Goal: Task Accomplishment & Management: Use online tool/utility

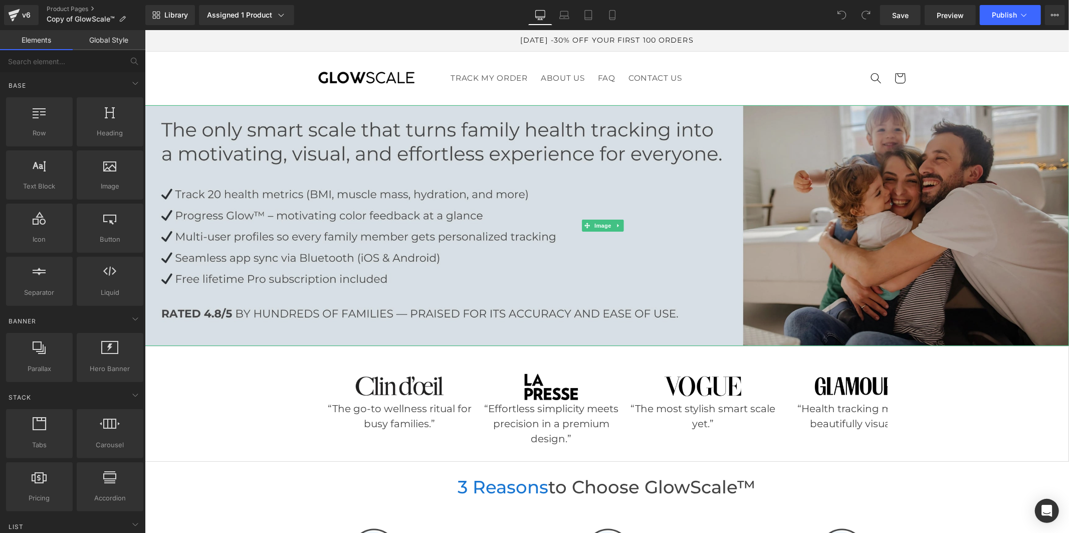
click at [619, 176] on img at bounding box center [606, 225] width 924 height 241
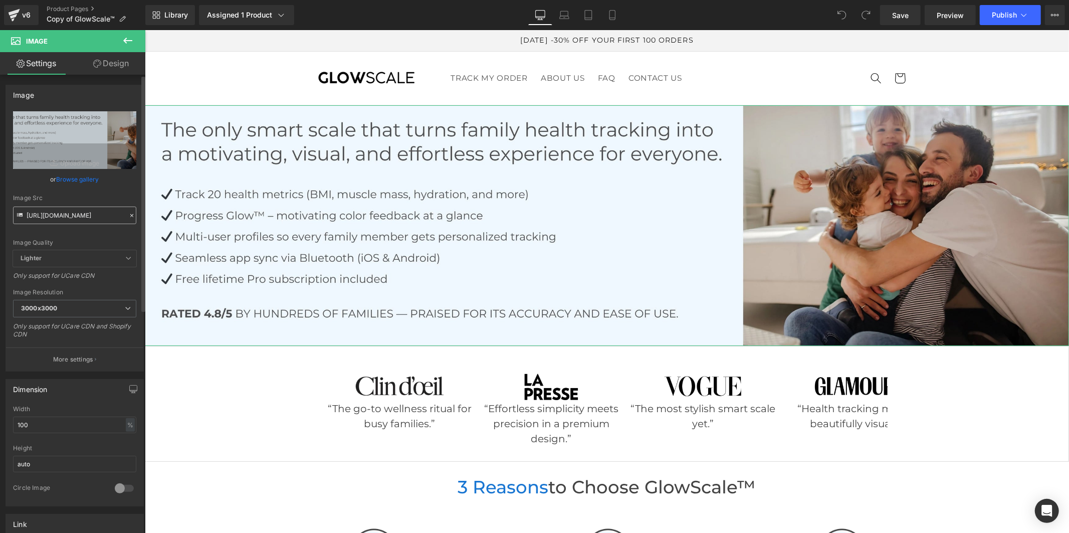
click at [39, 211] on input "[URL][DOMAIN_NAME]" at bounding box center [74, 215] width 123 height 18
type input "[URL][DOMAIN_NAME]"
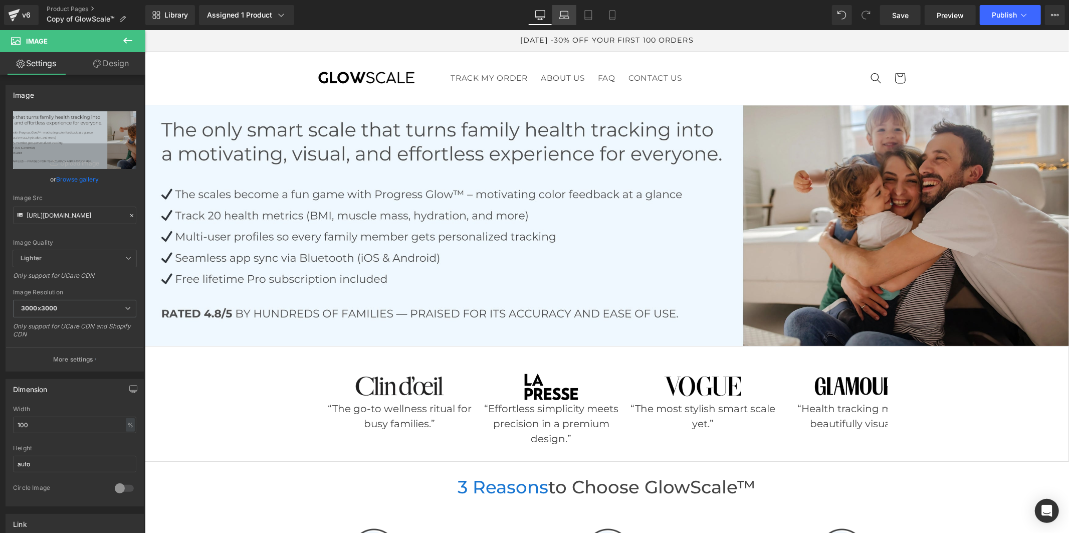
click at [563, 15] on icon at bounding box center [564, 15] width 10 height 10
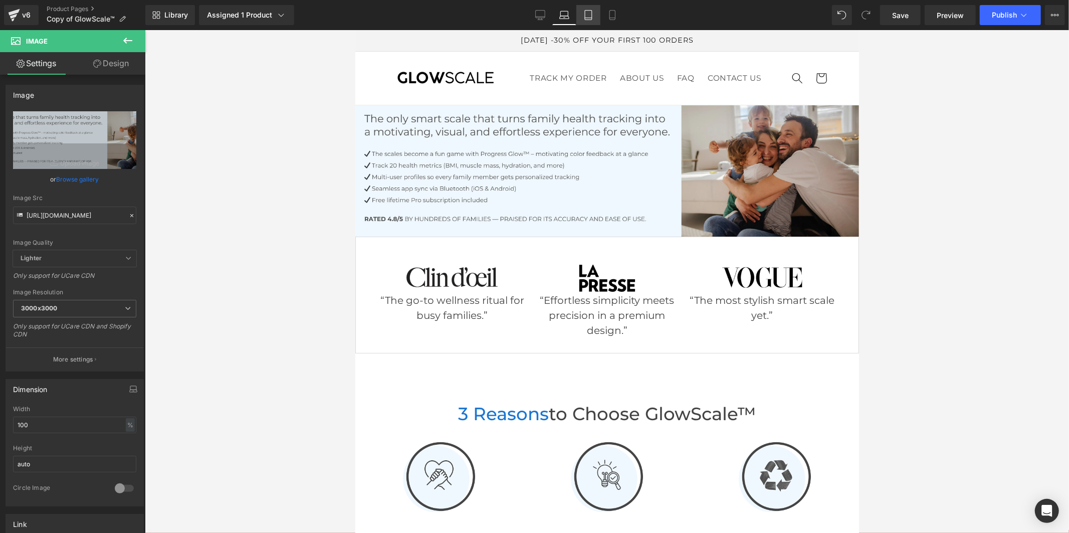
click at [588, 21] on link "Tablet" at bounding box center [588, 15] width 24 height 20
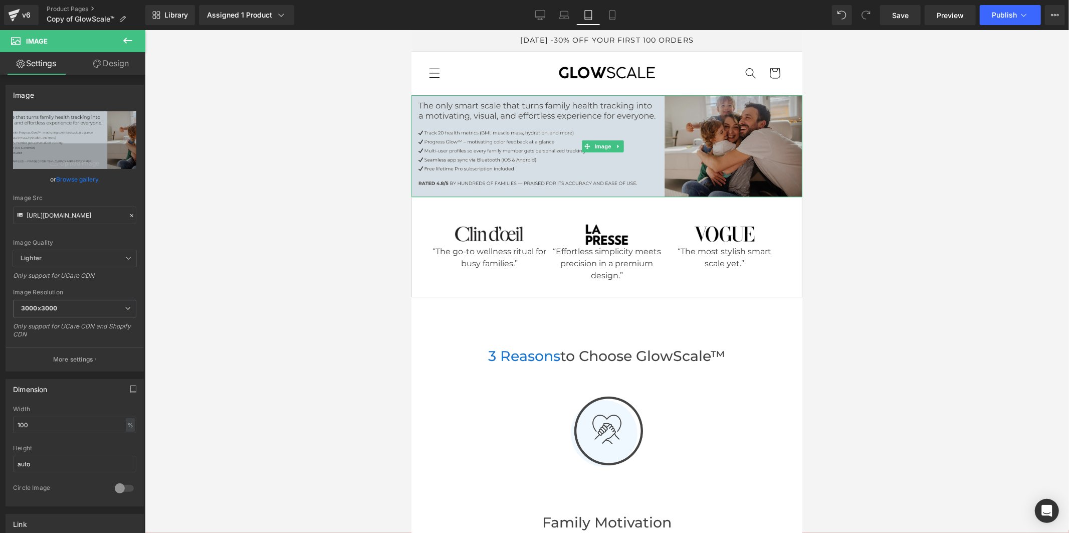
click at [420, 131] on img at bounding box center [606, 146] width 391 height 102
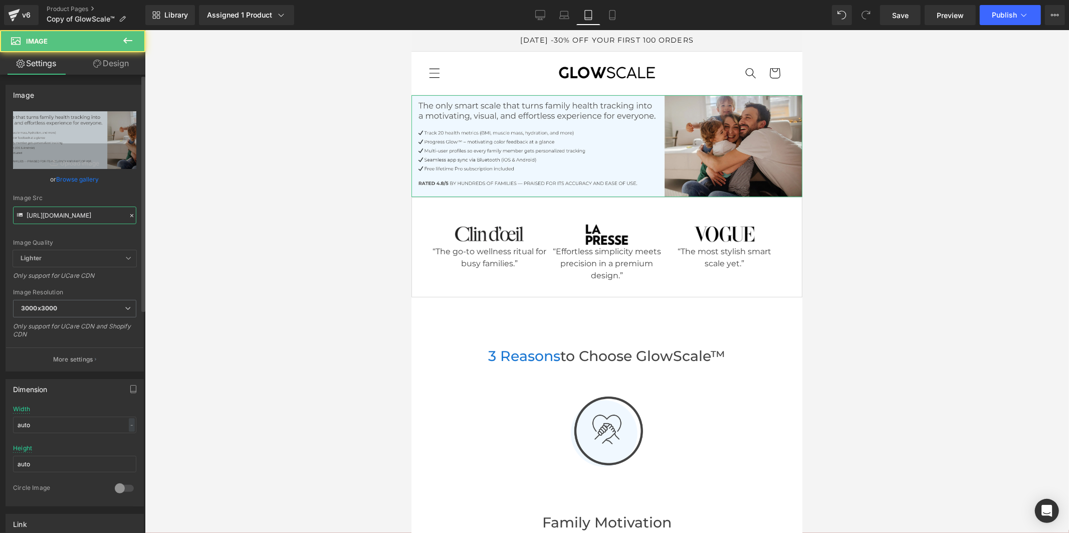
click at [84, 213] on input "[URL][DOMAIN_NAME]" at bounding box center [74, 215] width 123 height 18
type input "[URL][DOMAIN_NAME]"
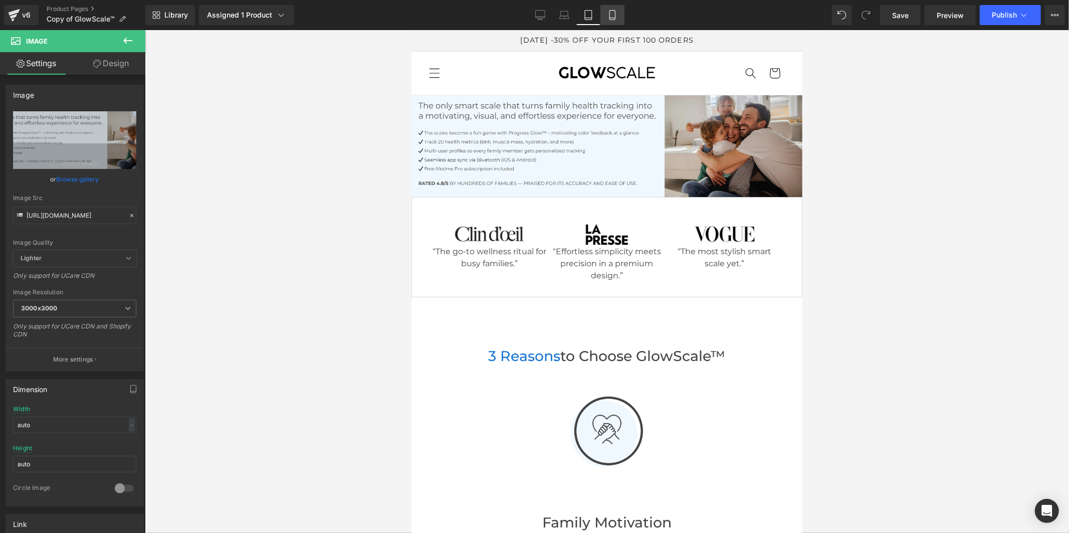
click at [609, 14] on icon at bounding box center [612, 15] width 10 height 10
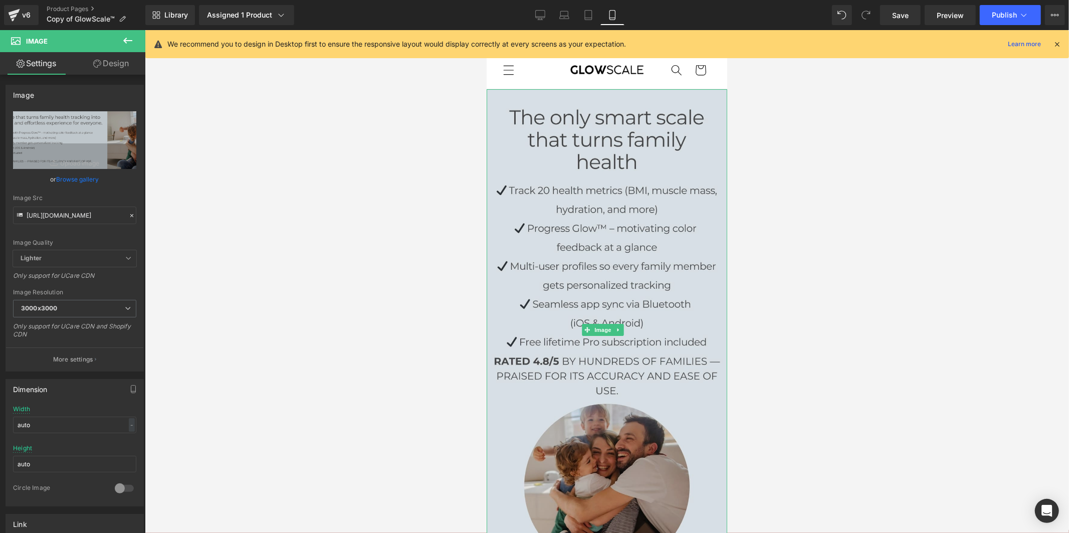
click at [603, 243] on img at bounding box center [606, 329] width 241 height 481
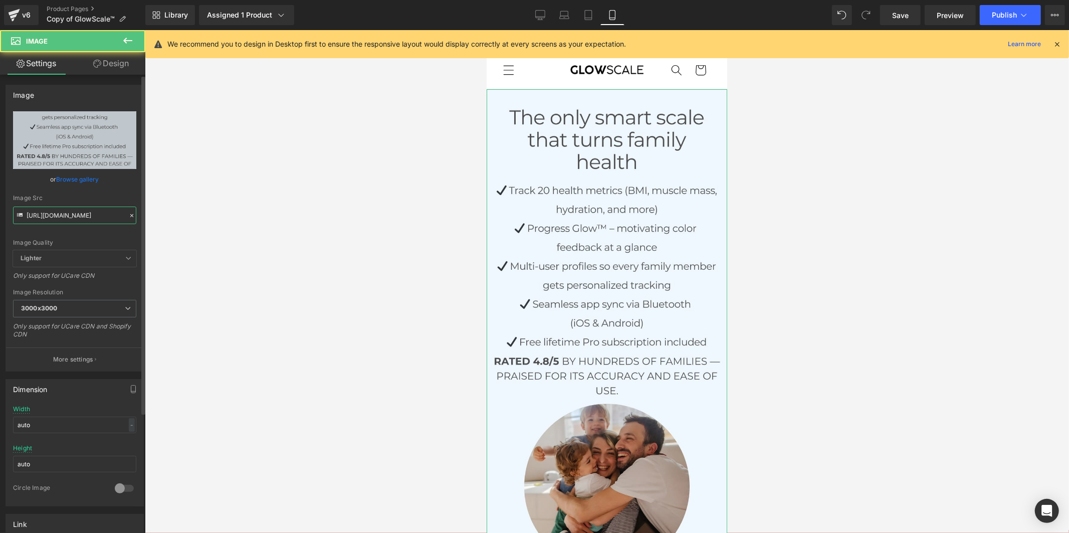
click at [77, 218] on input "[URL][DOMAIN_NAME]" at bounding box center [74, 215] width 123 height 18
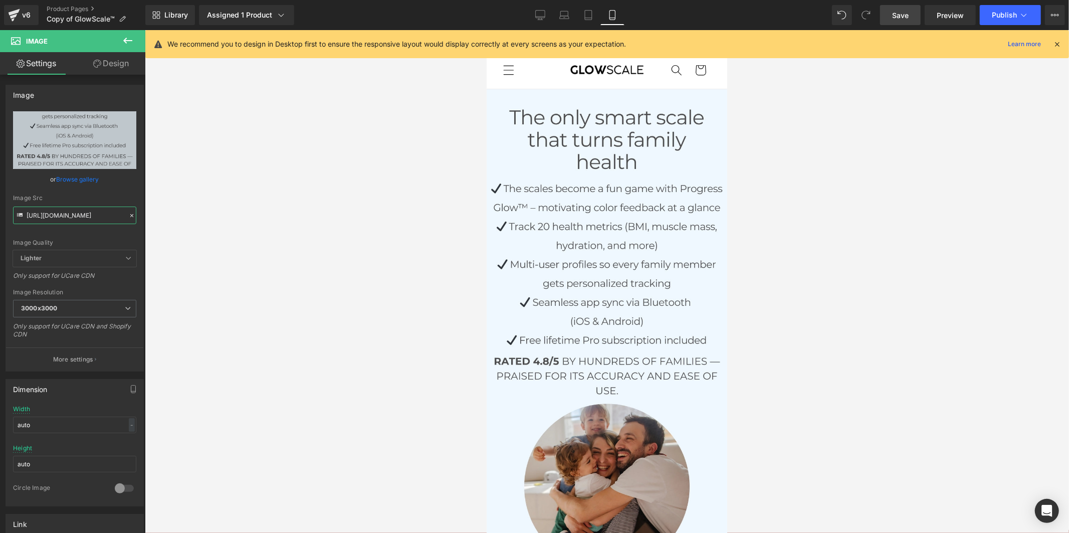
type input "[URL][DOMAIN_NAME]"
click at [910, 16] on link "Save" at bounding box center [900, 15] width 41 height 20
click at [528, 17] on div "Library Assigned 1 Product Product Preview GlowScale™ Manage assigned products …" at bounding box center [606, 15] width 923 height 20
click at [537, 16] on icon at bounding box center [540, 15] width 10 height 10
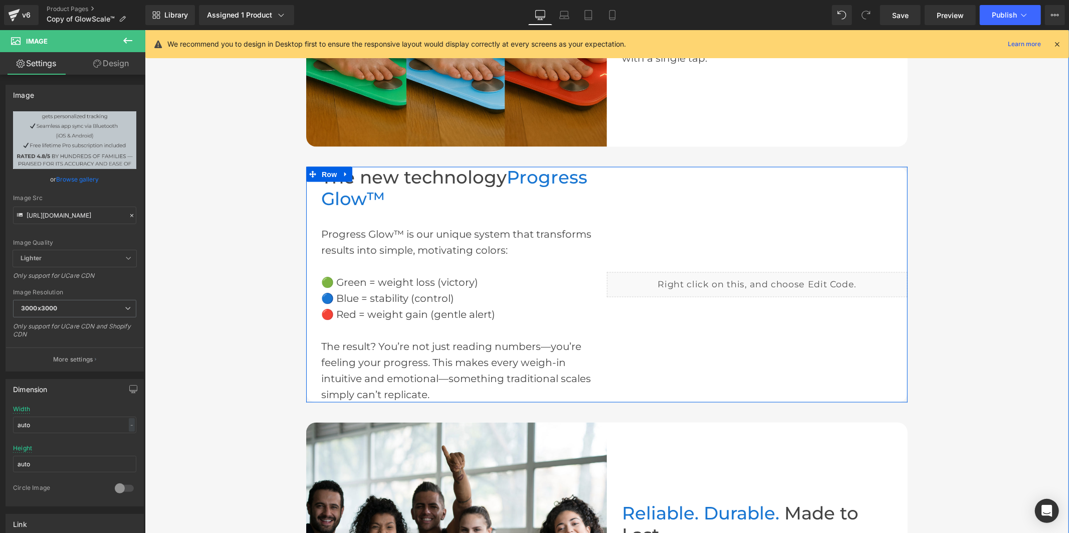
scroll to position [1169, 0]
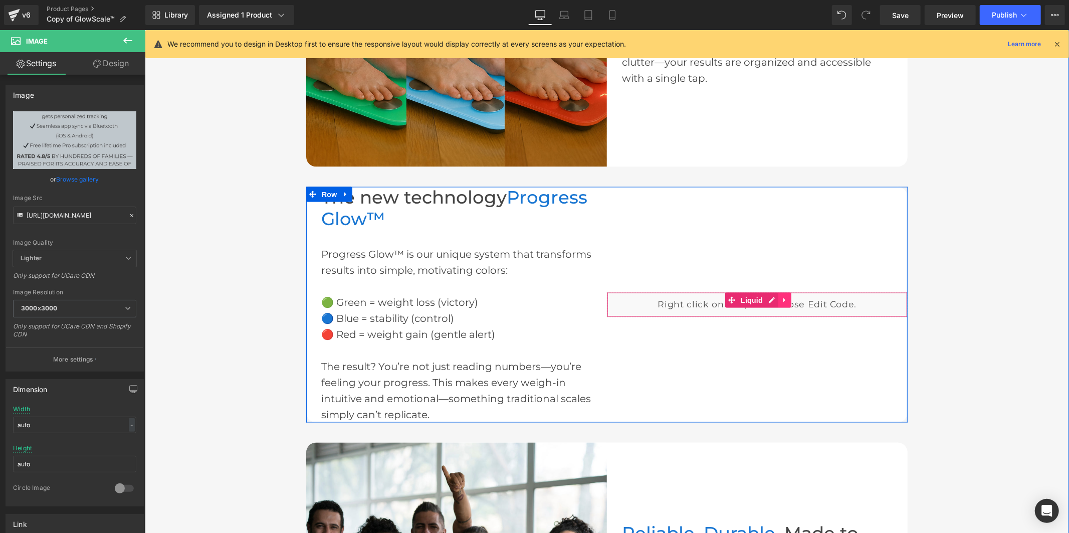
click at [782, 297] on icon at bounding box center [784, 300] width 7 height 8
click at [784, 297] on link at bounding box center [790, 299] width 13 height 15
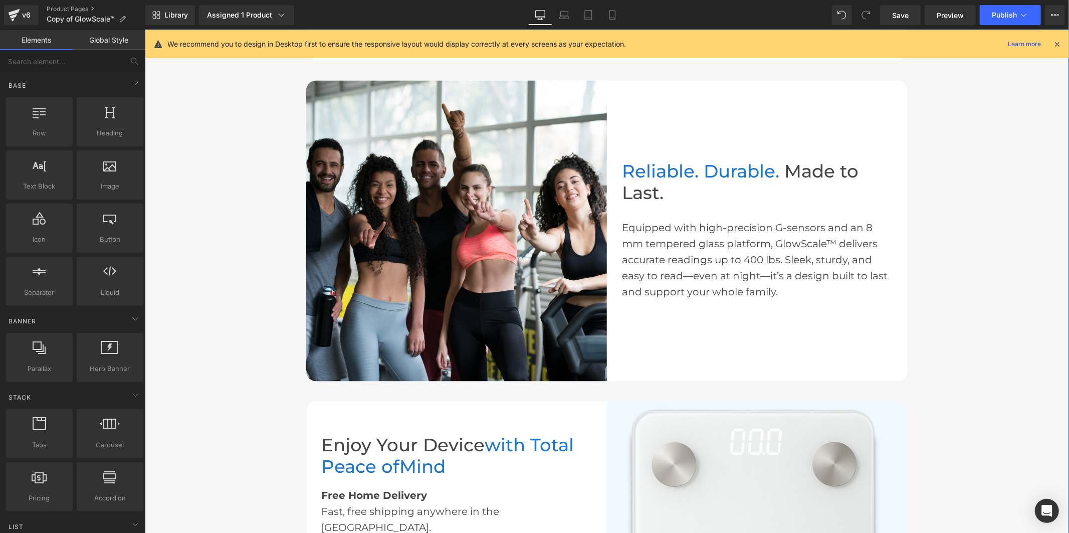
scroll to position [1614, 0]
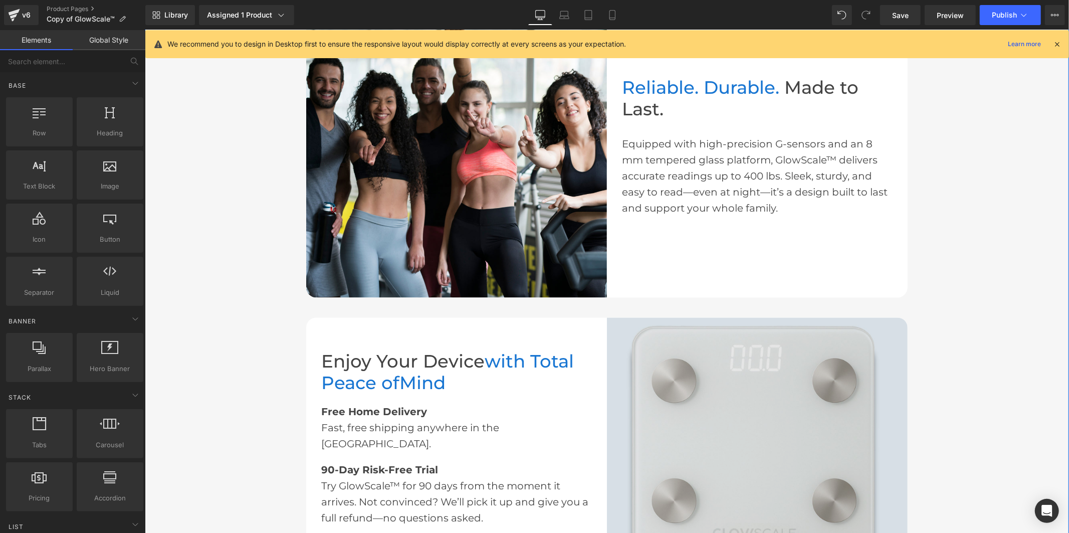
click at [693, 368] on img at bounding box center [756, 467] width 301 height 301
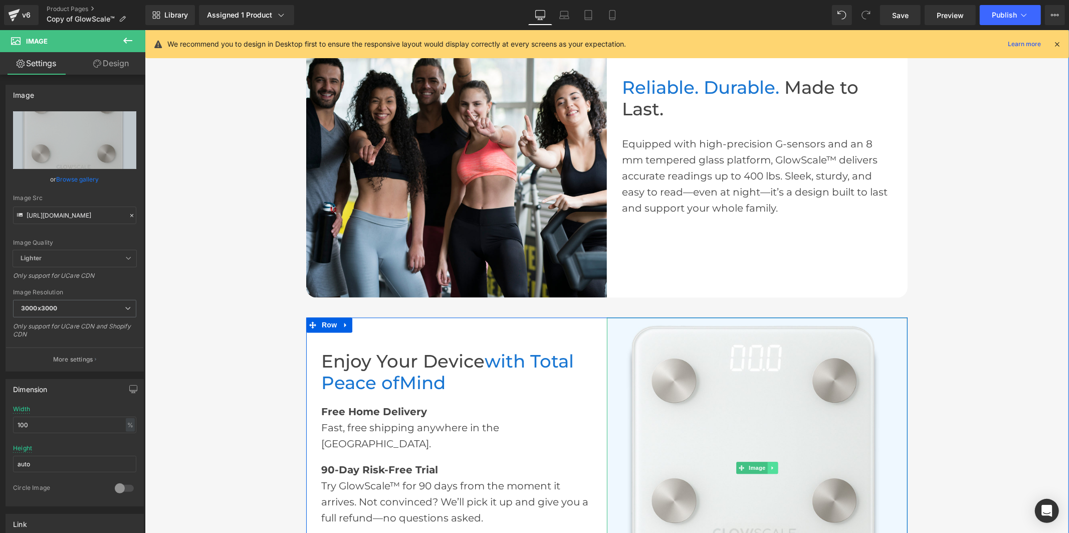
click at [770, 469] on link at bounding box center [772, 467] width 11 height 12
click at [764, 464] on icon at bounding box center [767, 467] width 6 height 6
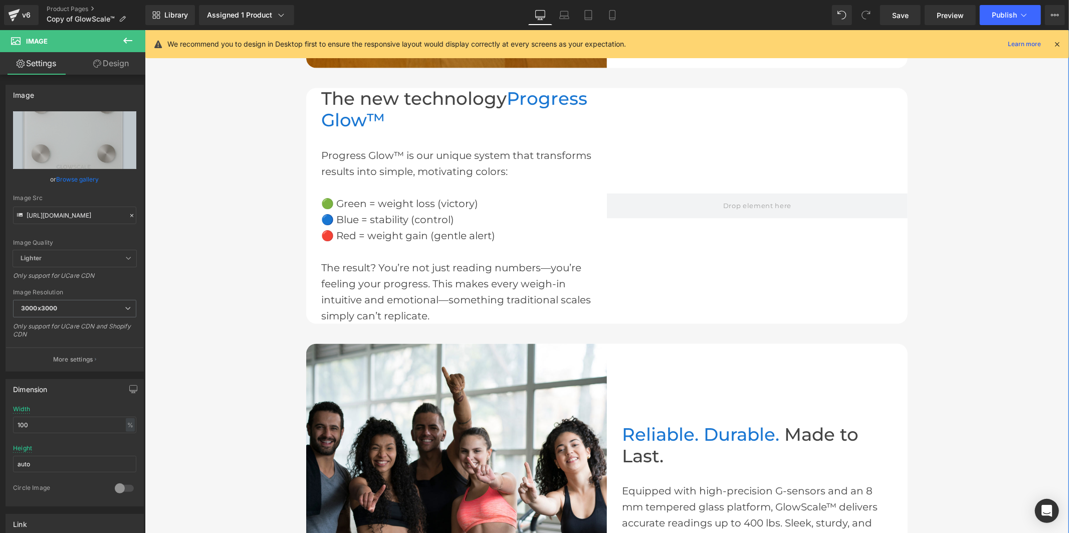
scroll to position [1214, 0]
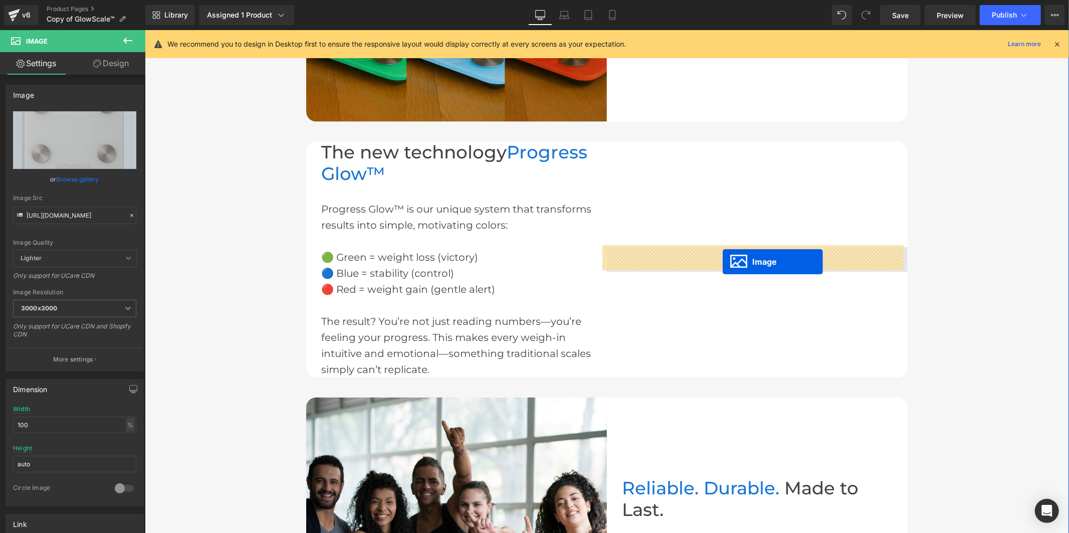
drag, startPoint x: 734, startPoint y: 219, endPoint x: 722, endPoint y: 261, distance: 43.8
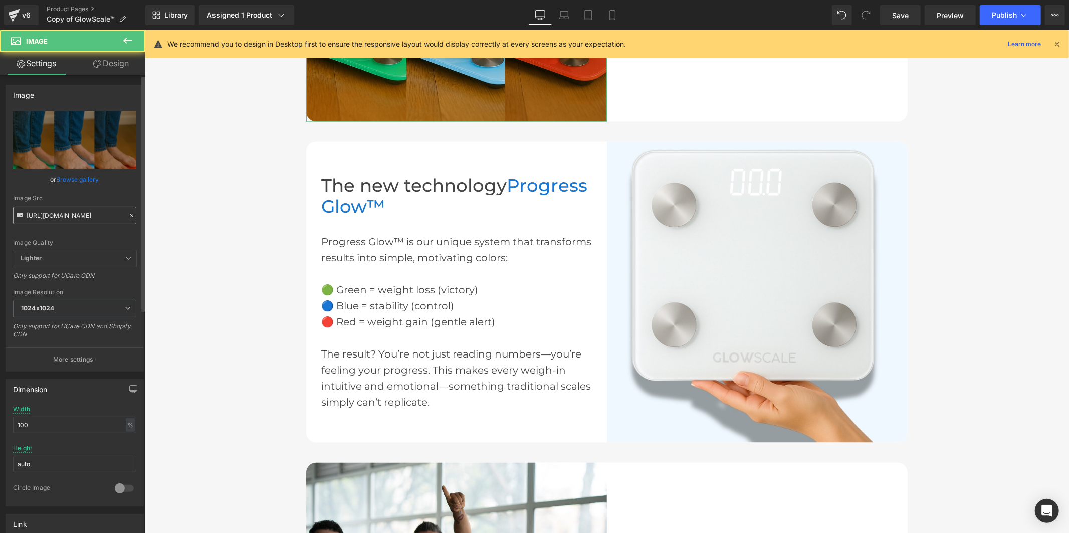
click at [94, 213] on input "[URL][DOMAIN_NAME]" at bounding box center [74, 215] width 123 height 18
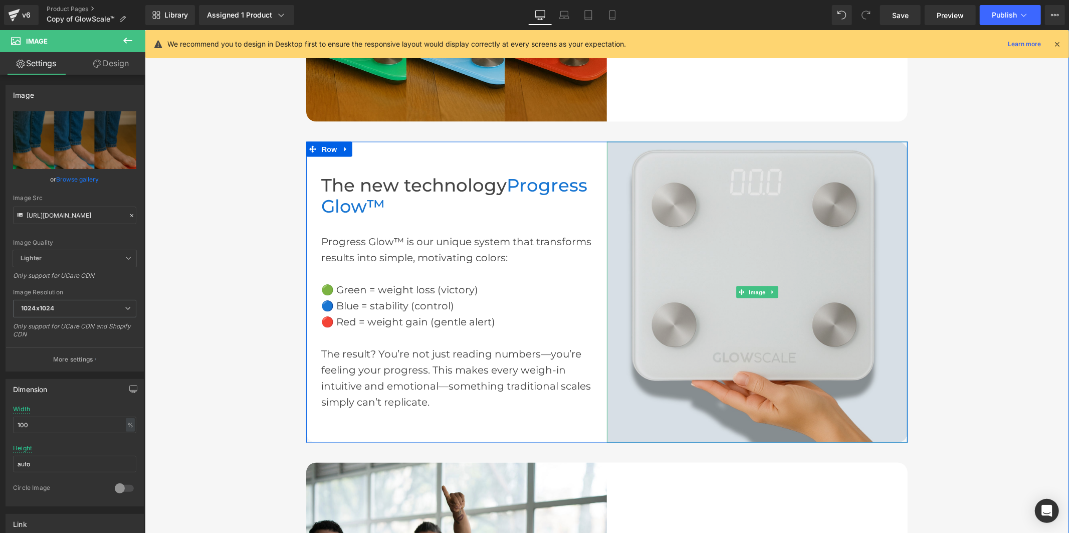
click at [661, 238] on img at bounding box center [756, 291] width 301 height 301
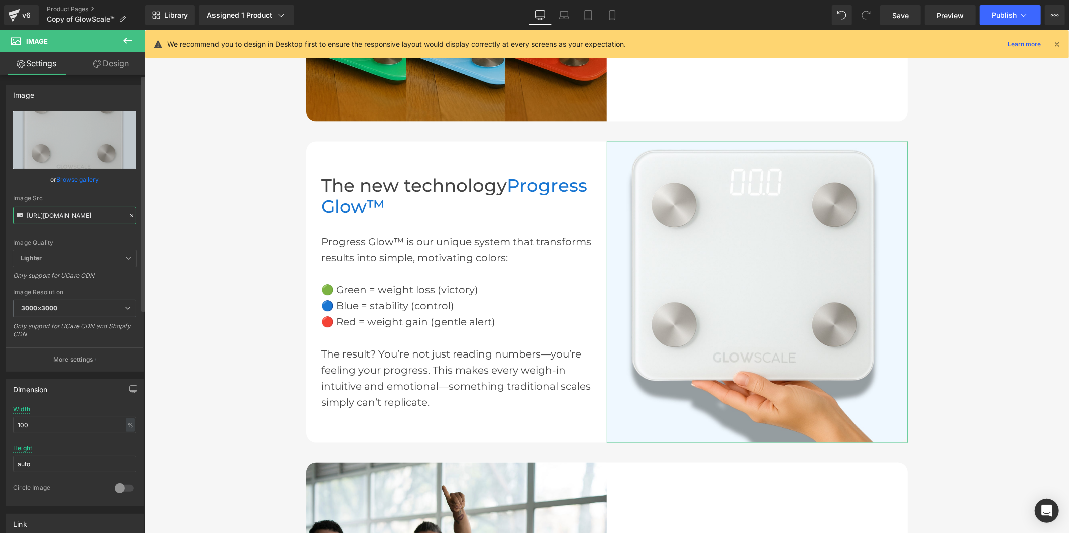
click at [37, 214] on input "[URL][DOMAIN_NAME]" at bounding box center [74, 215] width 123 height 18
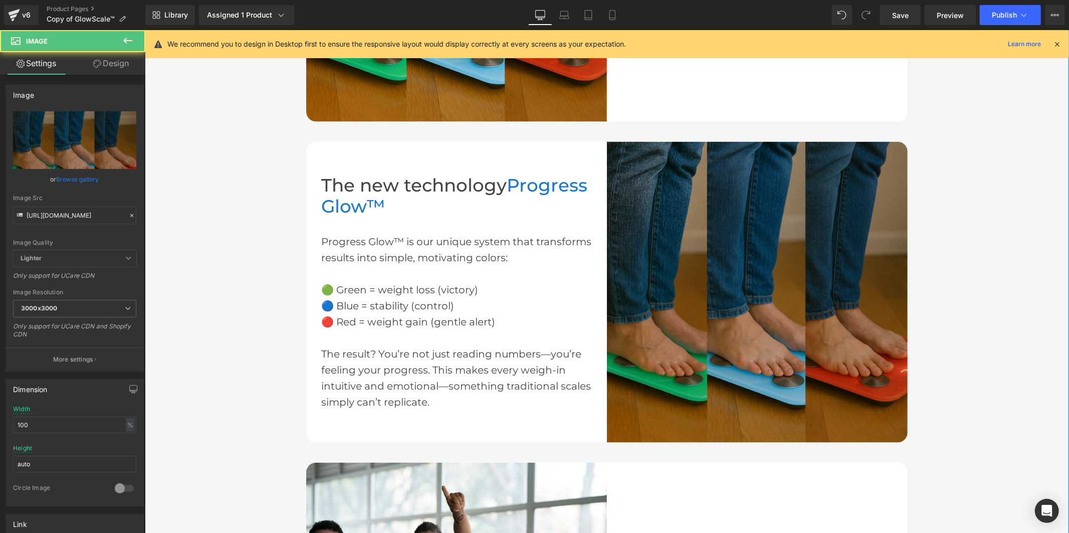
click at [699, 224] on img at bounding box center [756, 291] width 301 height 301
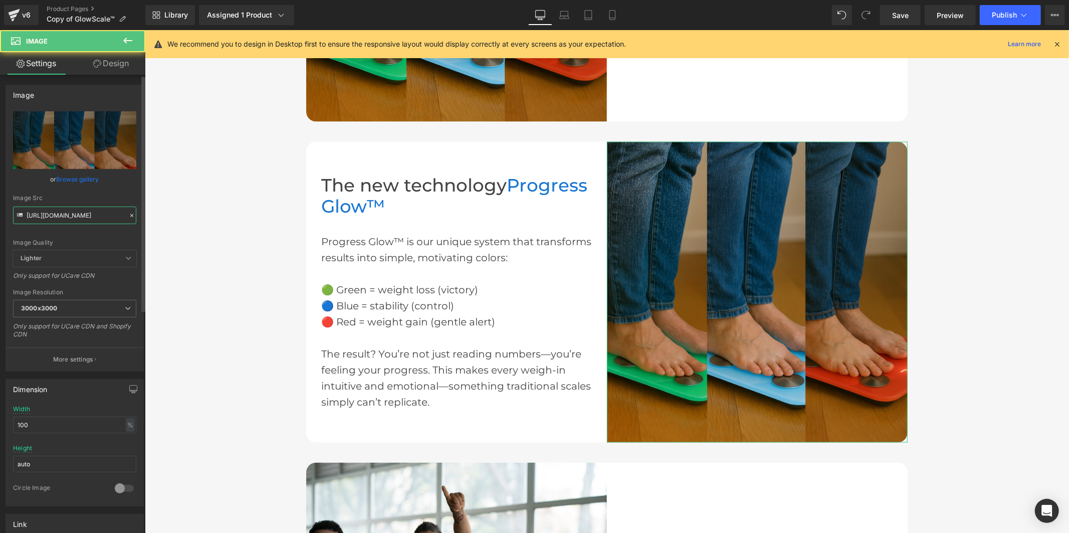
click at [96, 212] on input "[URL][DOMAIN_NAME]" at bounding box center [74, 215] width 123 height 18
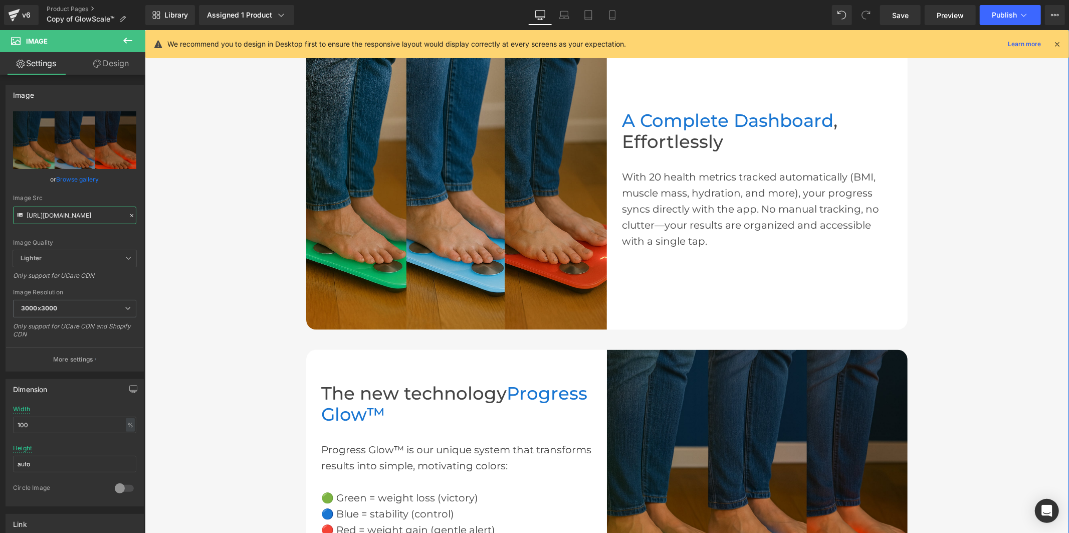
scroll to position [991, 0]
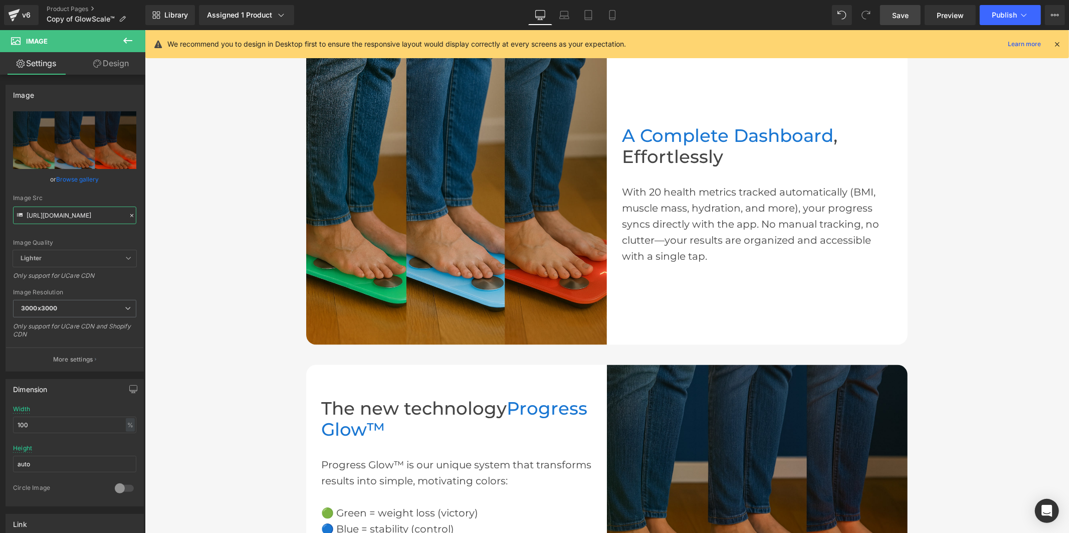
type input "[URL][DOMAIN_NAME]"
drag, startPoint x: 902, startPoint y: 13, endPoint x: 740, endPoint y: 220, distance: 263.8
click at [902, 13] on span "Save" at bounding box center [900, 15] width 17 height 11
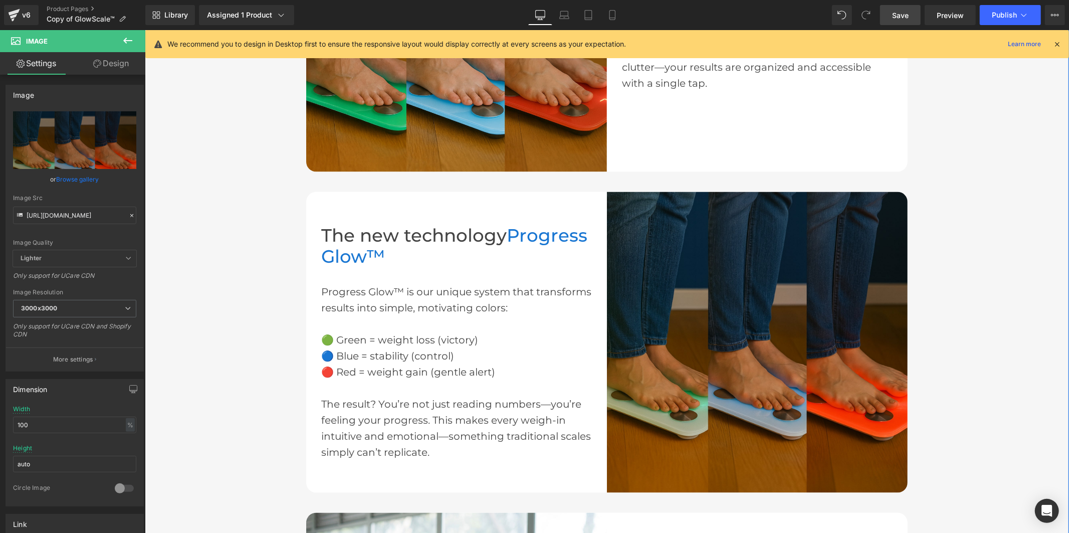
scroll to position [1103, 0]
